Goal: Information Seeking & Learning: Find contact information

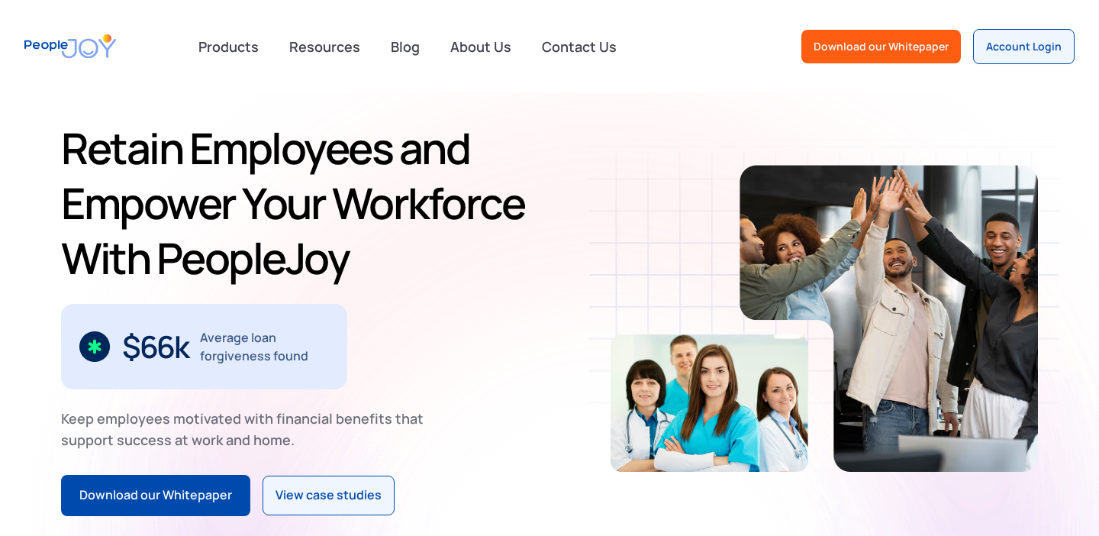
scroll to position [39, 0]
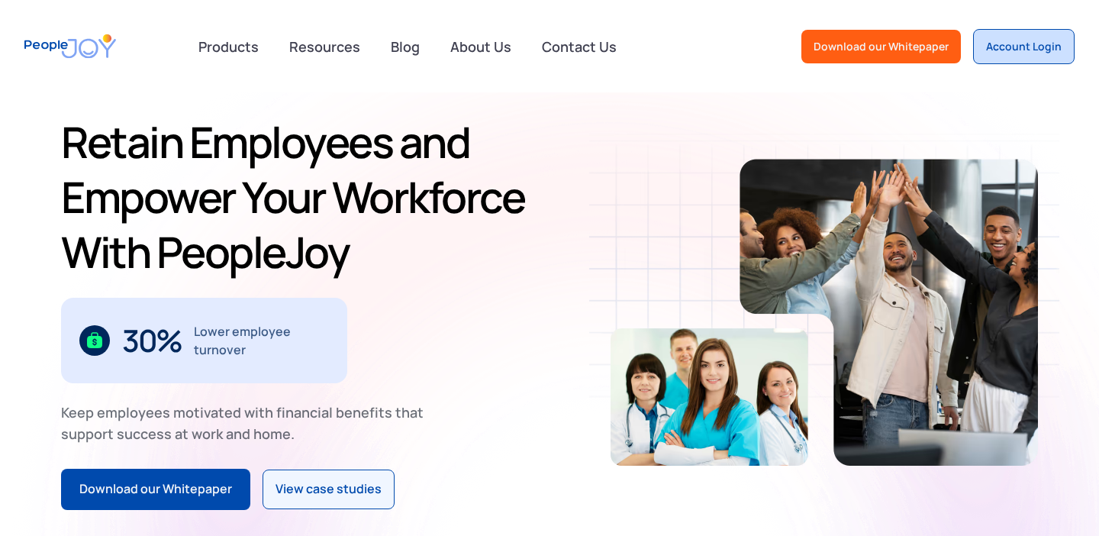
click at [1034, 42] on div "Account Login" at bounding box center [1024, 46] width 76 height 15
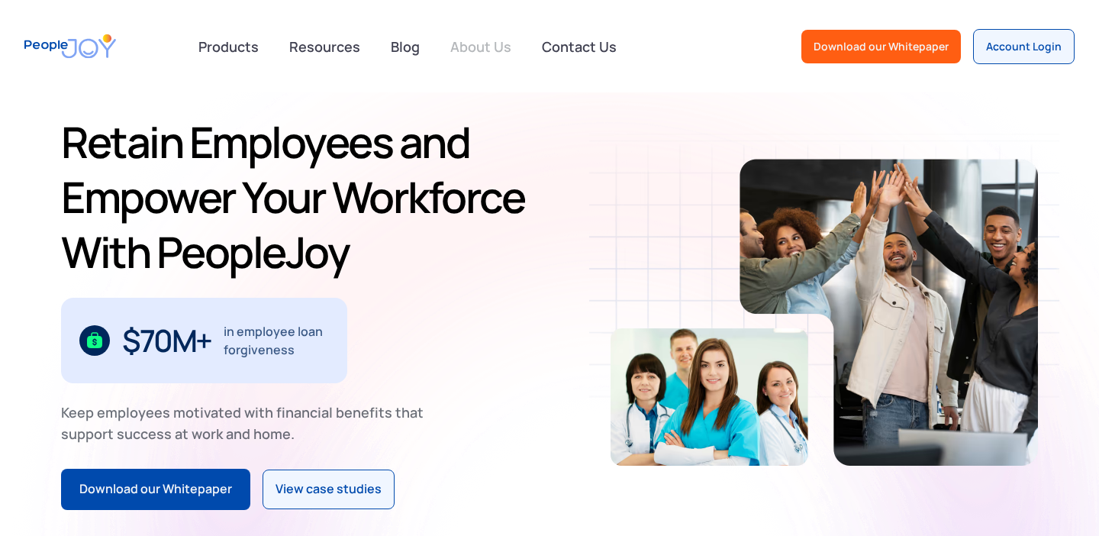
click at [456, 47] on link "About Us" at bounding box center [480, 47] width 79 height 34
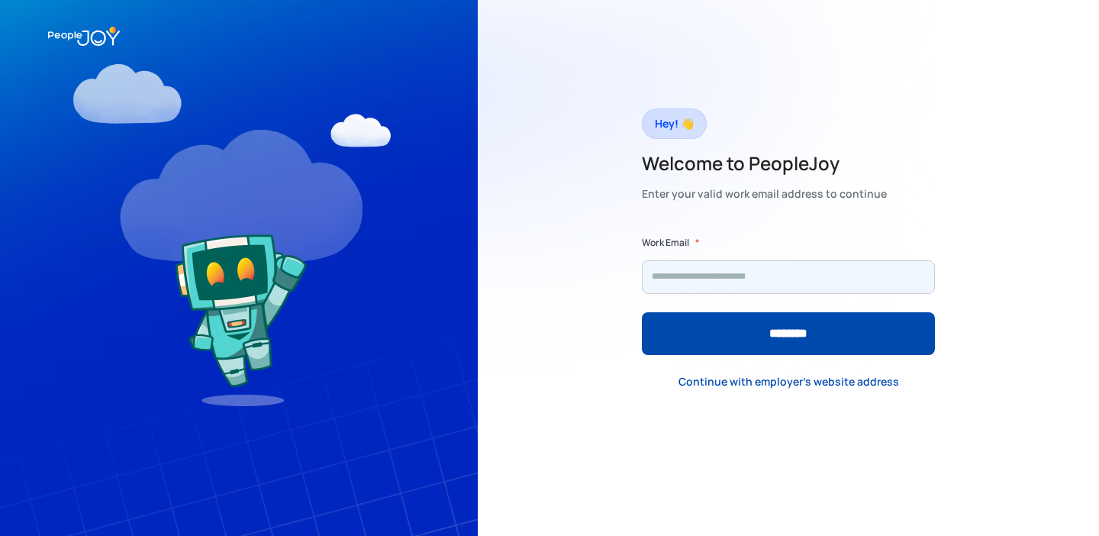
click at [854, 279] on input "Form" at bounding box center [788, 277] width 293 height 34
type input "**********"
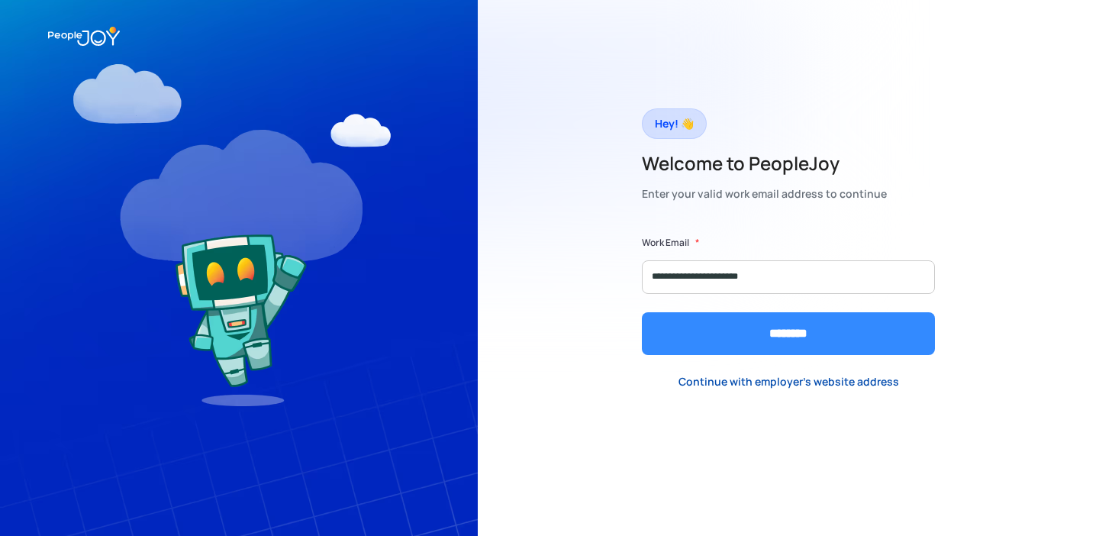
click at [825, 333] on input "********" at bounding box center [788, 333] width 293 height 43
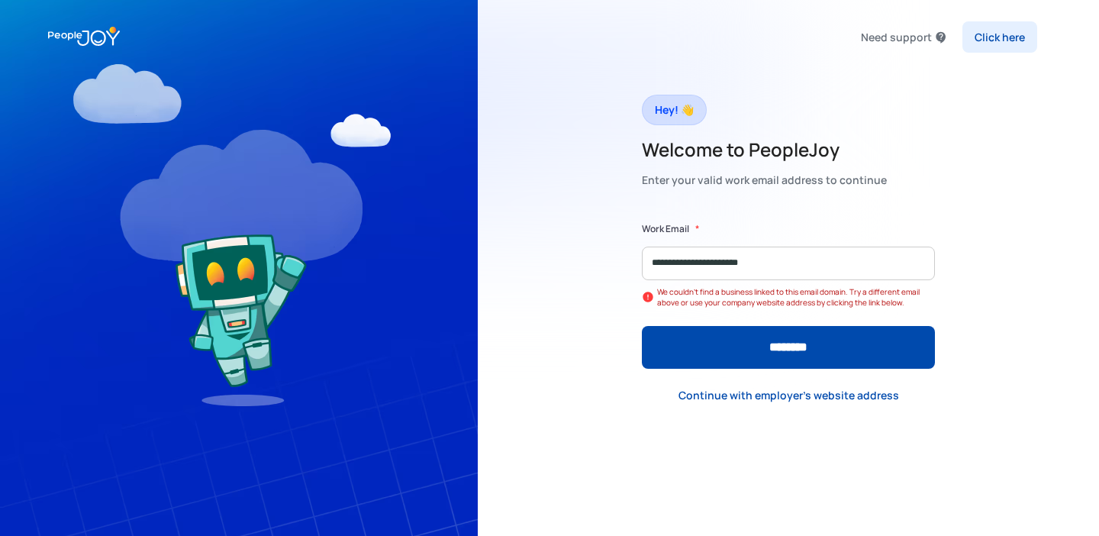
click at [1002, 43] on div "Click here" at bounding box center [999, 37] width 50 height 15
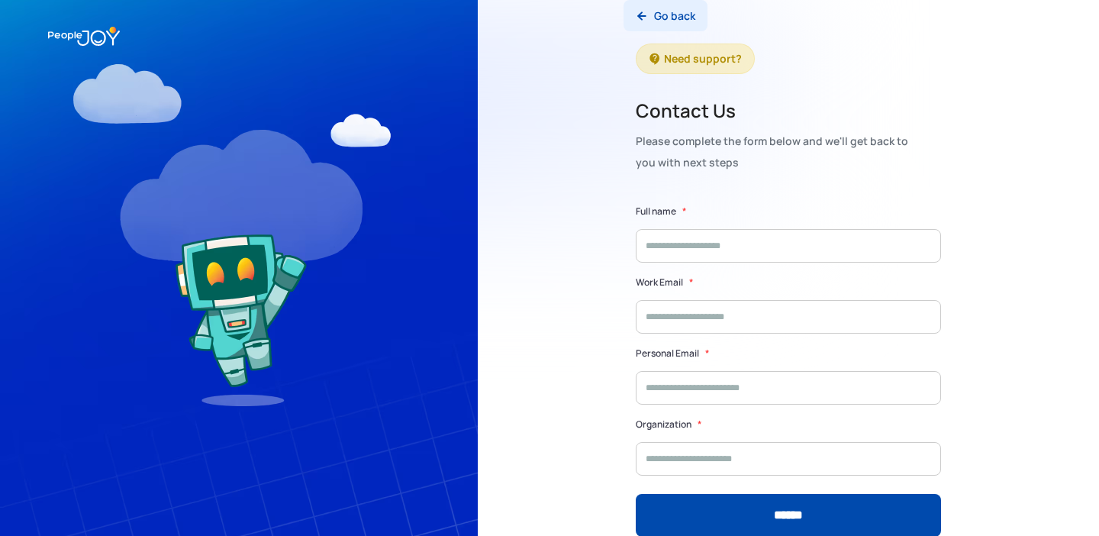
drag, startPoint x: 639, startPoint y: 18, endPoint x: 638, endPoint y: 26, distance: 8.5
click at [639, 18] on img at bounding box center [641, 16] width 12 height 12
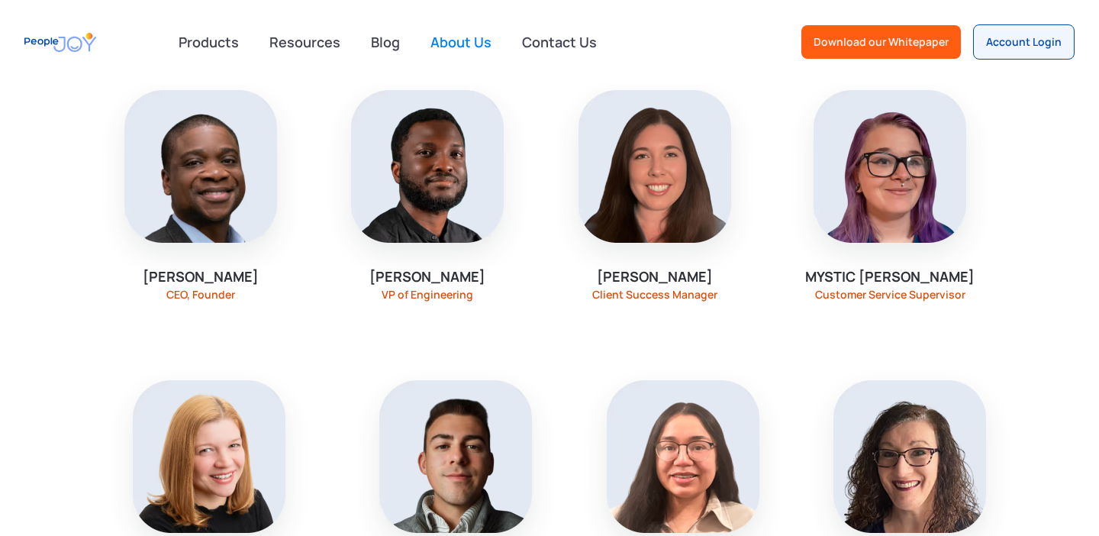
scroll to position [1298, 0]
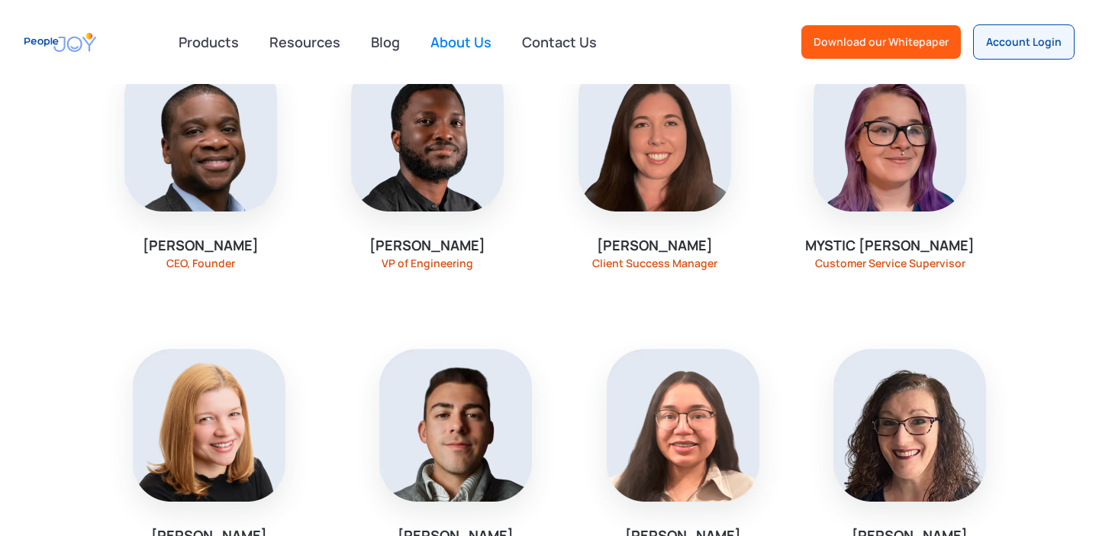
click at [926, 257] on div "Customer Service Supervisor" at bounding box center [890, 263] width 150 height 12
click at [899, 189] on img at bounding box center [889, 135] width 153 height 153
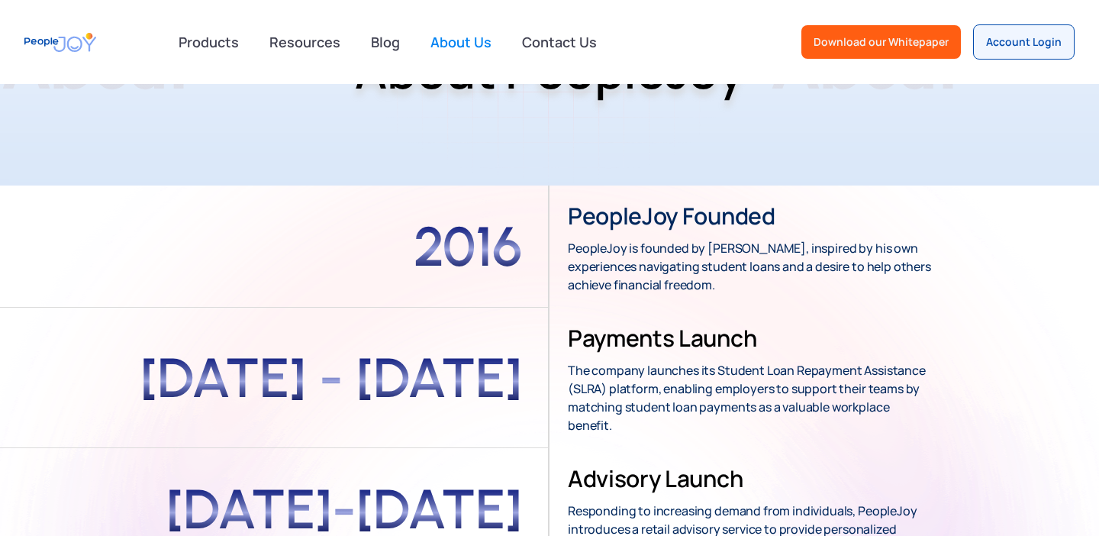
scroll to position [0, 0]
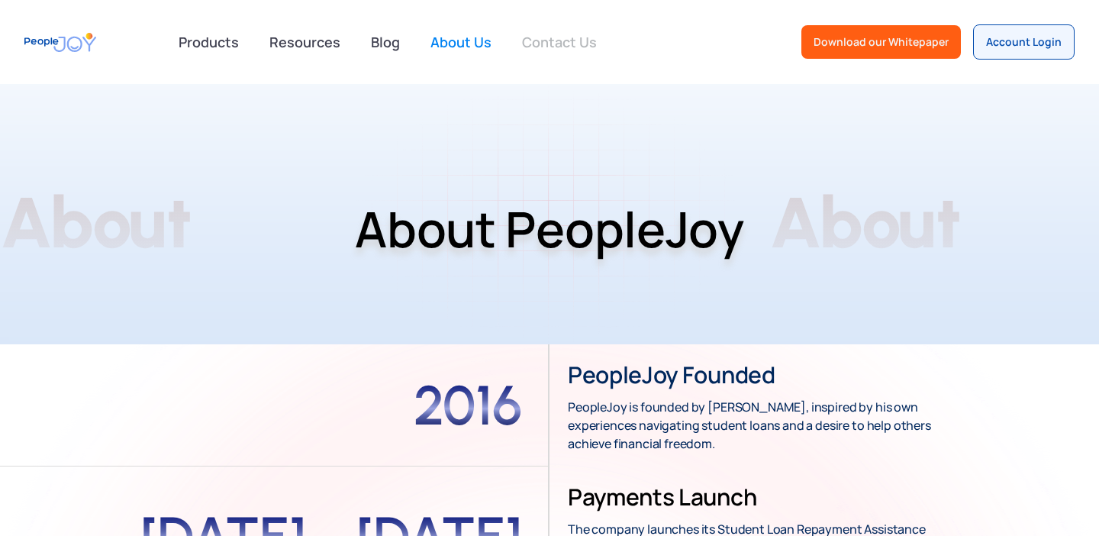
click at [548, 43] on link "Contact Us" at bounding box center [559, 42] width 93 height 34
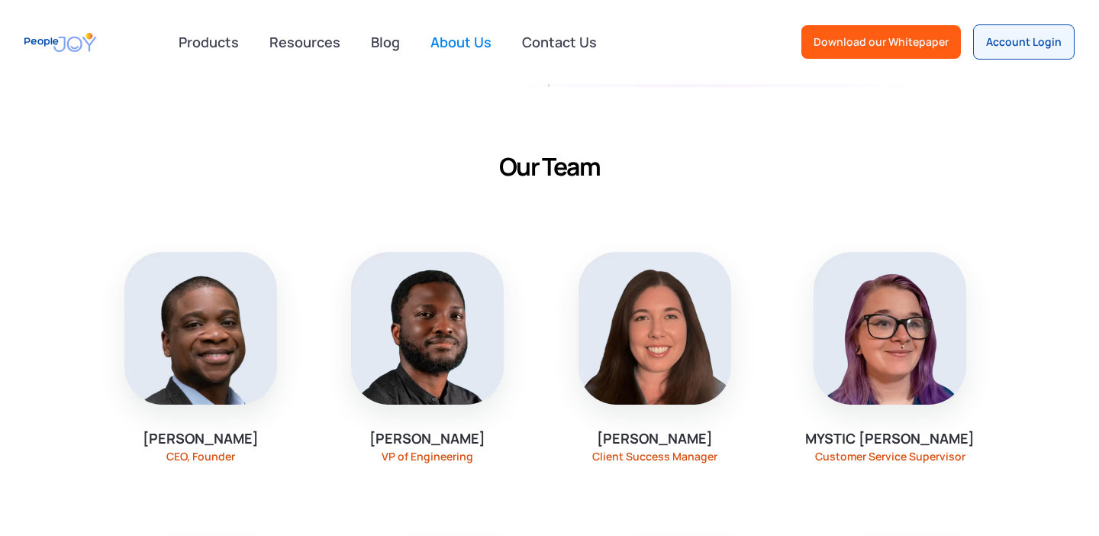
scroll to position [1106, 0]
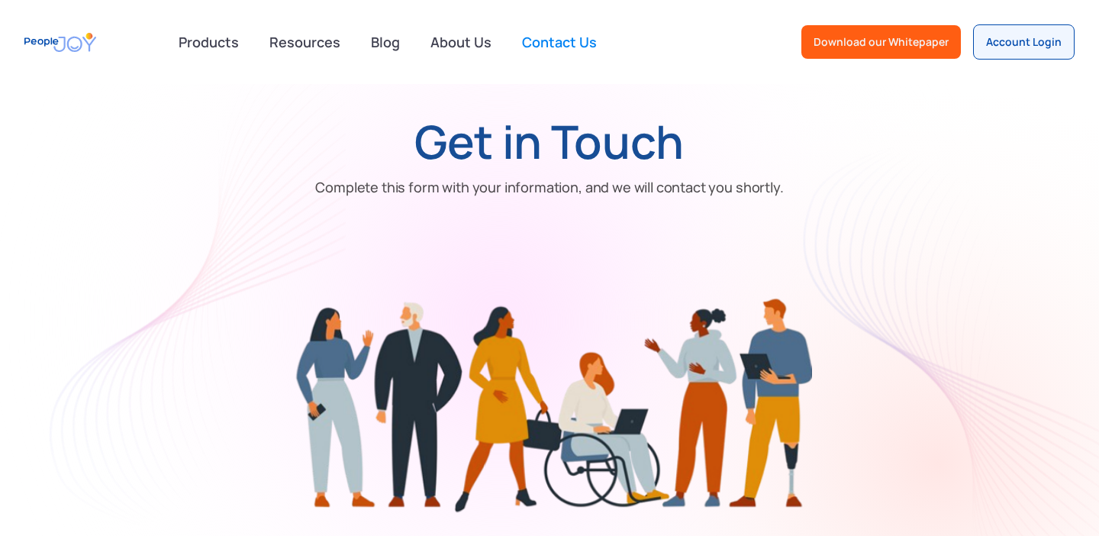
click at [687, 45] on div "Products advisory Public Service Loan Forgiveness College Financial Planning PA…" at bounding box center [621, 41] width 905 height 35
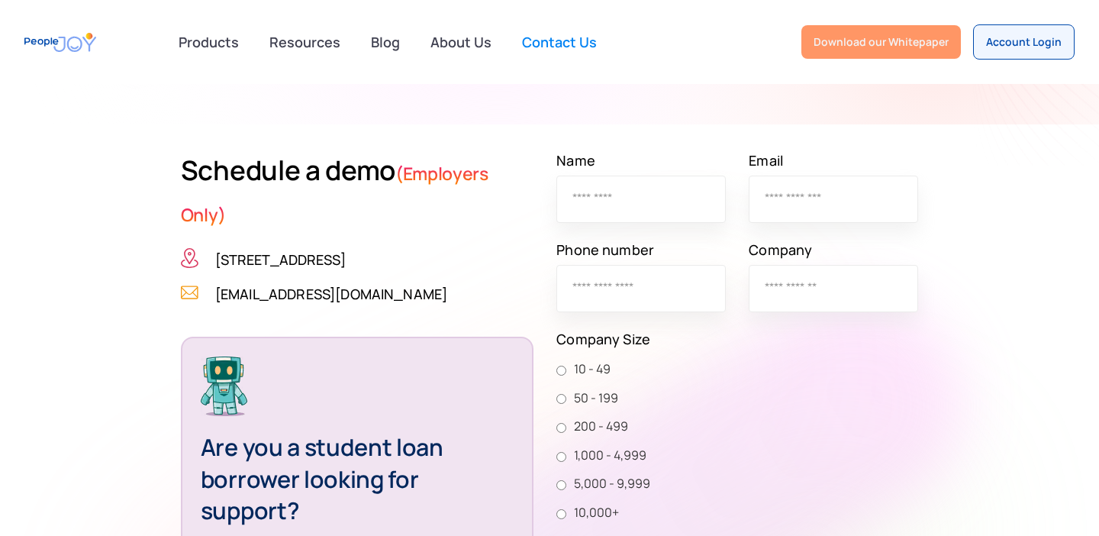
scroll to position [359, 0]
